Goal: Task Accomplishment & Management: Complete application form

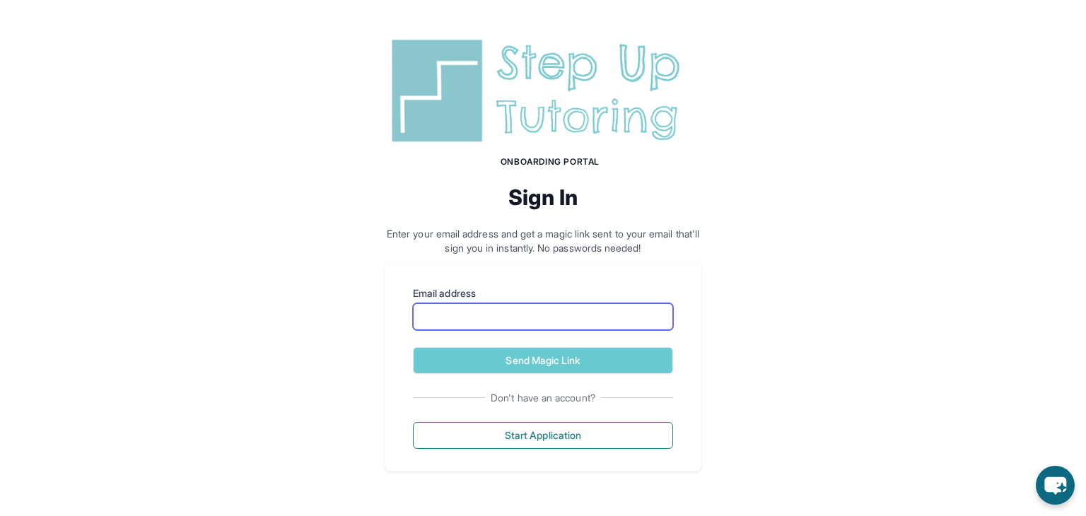
click at [548, 317] on input "Email address" at bounding box center [543, 316] width 260 height 27
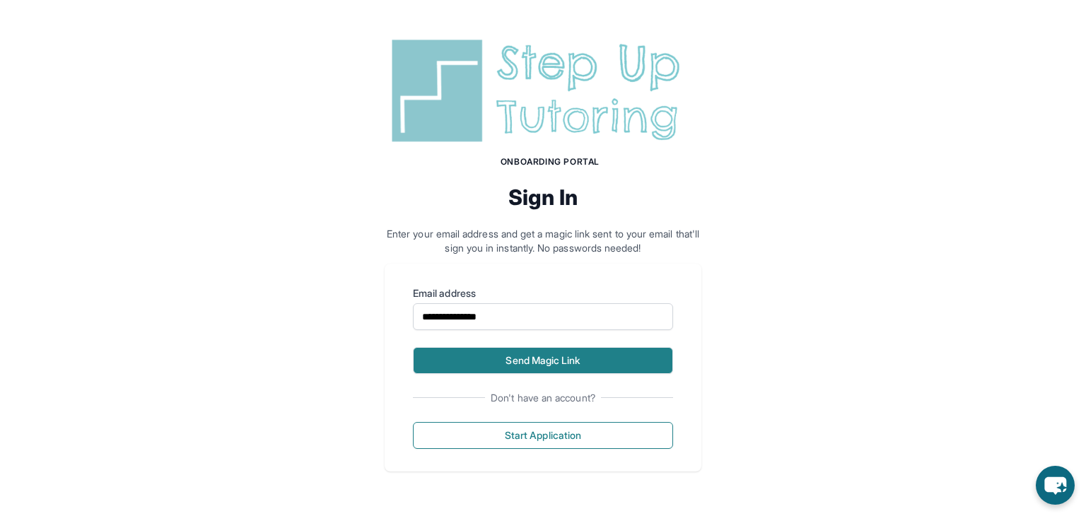
click at [565, 351] on button "Send Magic Link" at bounding box center [543, 360] width 260 height 27
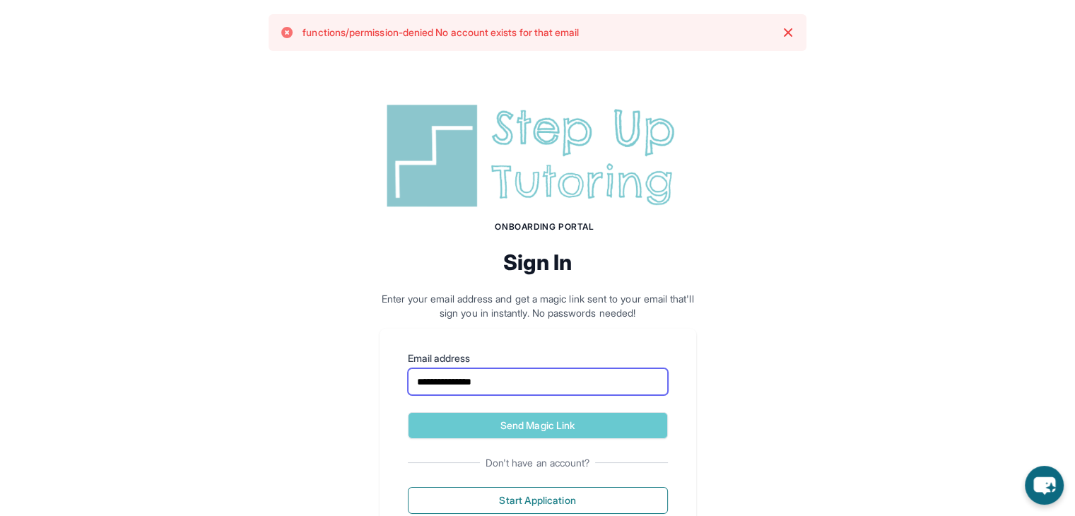
drag, startPoint x: 583, startPoint y: 391, endPoint x: 379, endPoint y: 357, distance: 207.1
click at [382, 357] on div "**********" at bounding box center [538, 433] width 317 height 208
type input "**********"
click at [408, 412] on button "Send Magic Link" at bounding box center [538, 425] width 260 height 27
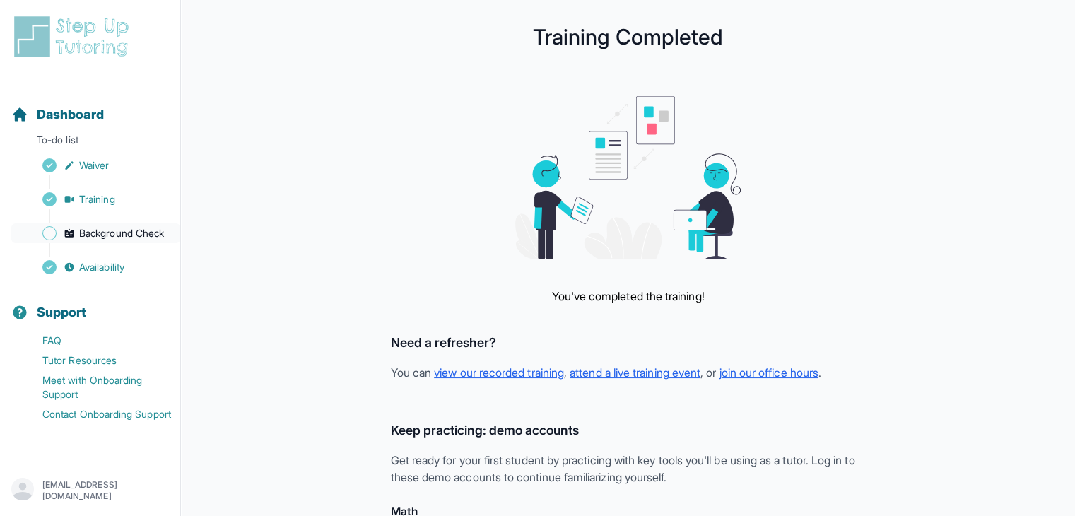
click at [99, 233] on span "Background Check" at bounding box center [121, 233] width 85 height 14
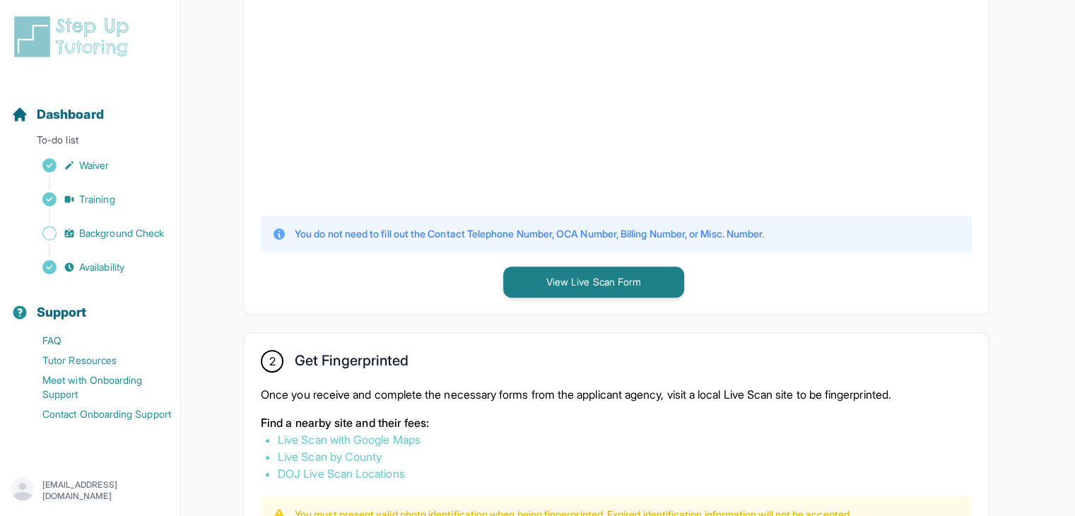
scroll to position [495, 0]
click at [543, 263] on div "1 Print and Fill Out Form Click on the button below to view the Live Scan form.…" at bounding box center [616, 53] width 745 height 521
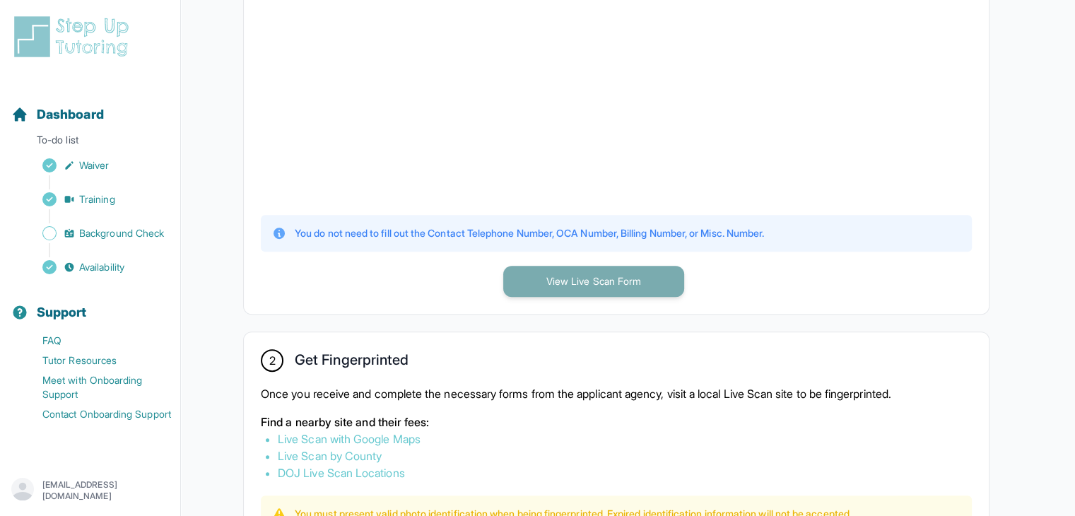
click at [550, 272] on button "View Live Scan Form" at bounding box center [593, 281] width 181 height 31
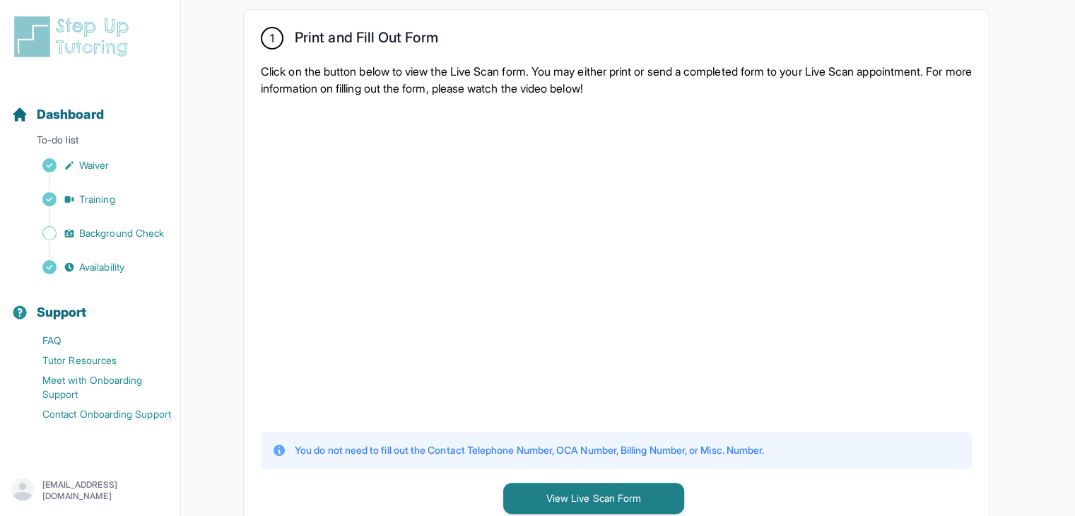
scroll to position [141, 0]
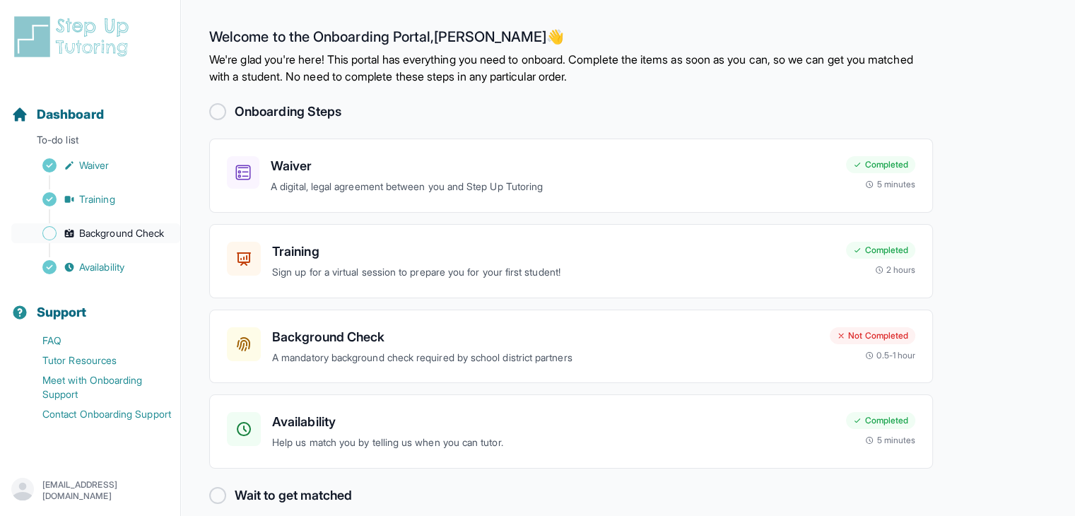
click at [82, 229] on span "Background Check" at bounding box center [121, 233] width 85 height 14
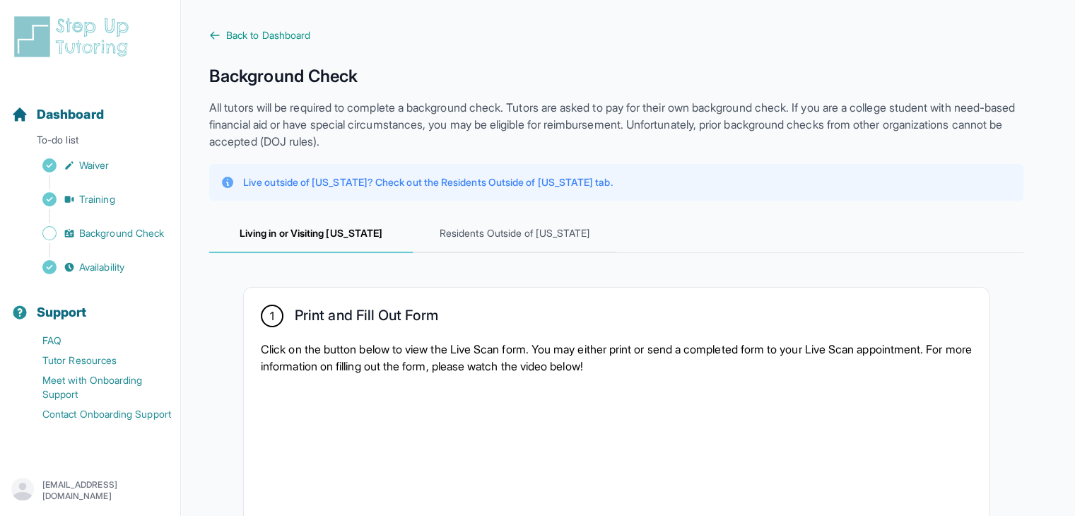
scroll to position [283, 0]
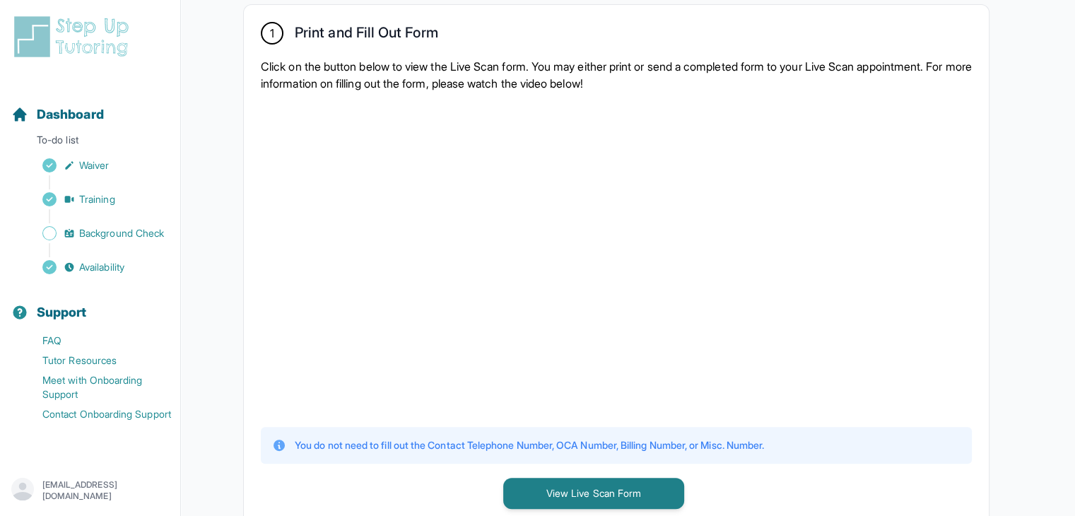
click at [785, 311] on div at bounding box center [616, 258] width 711 height 310
